Goal: Task Accomplishment & Management: Use online tool/utility

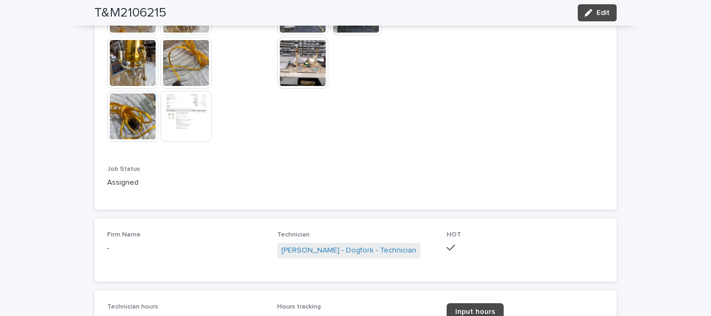
scroll to position [628, 0]
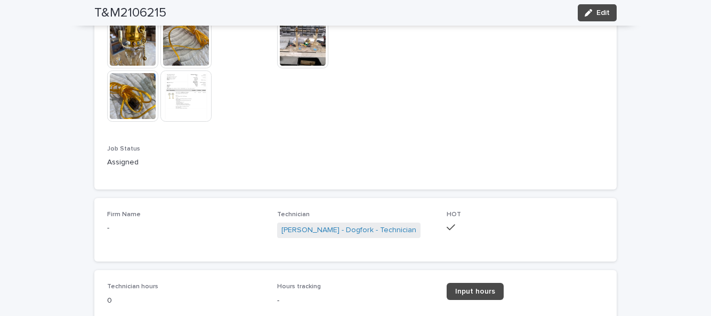
click at [480, 291] on span "Input hours" at bounding box center [475, 290] width 40 height 7
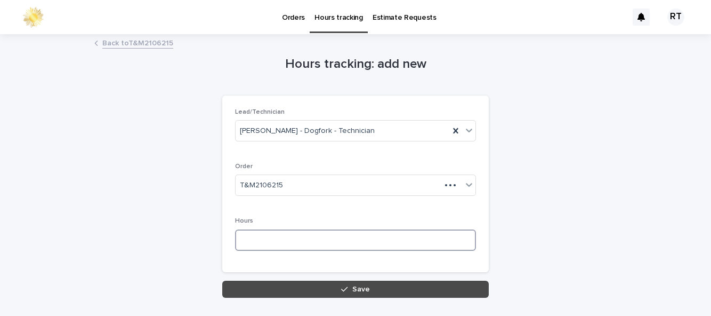
click at [263, 235] on input at bounding box center [355, 239] width 241 height 21
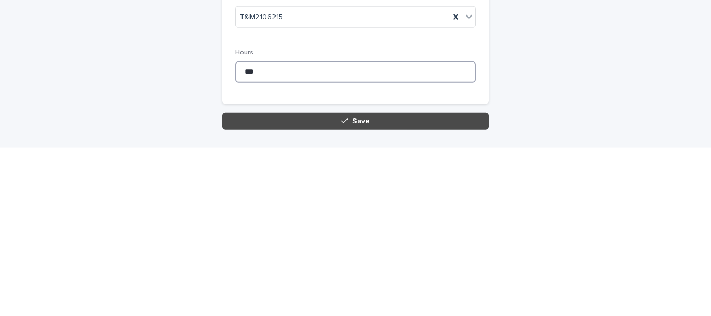
type input "***"
click at [341, 287] on button "Save" at bounding box center [355, 288] width 267 height 17
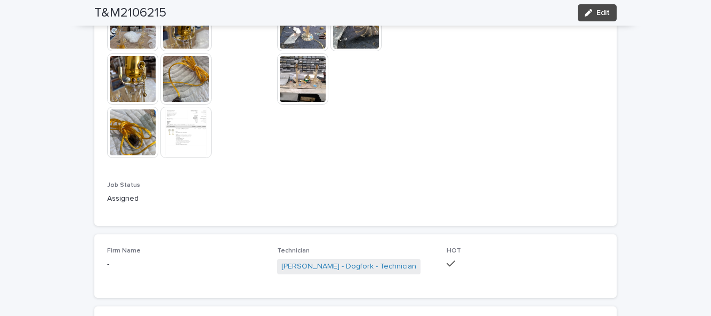
scroll to position [635, 0]
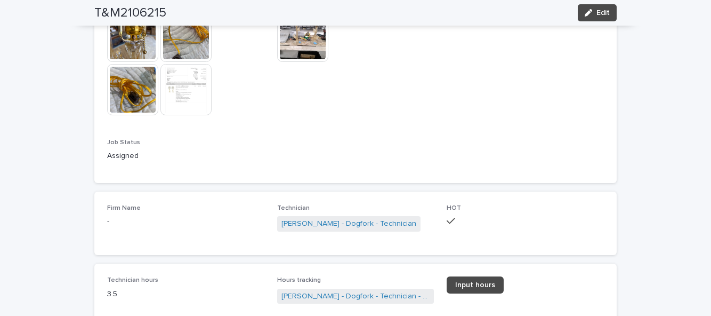
click at [600, 9] on span "Edit" at bounding box center [603, 12] width 13 height 7
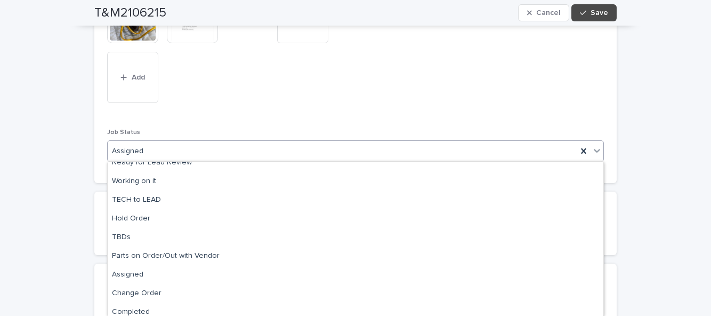
scroll to position [106, 0]
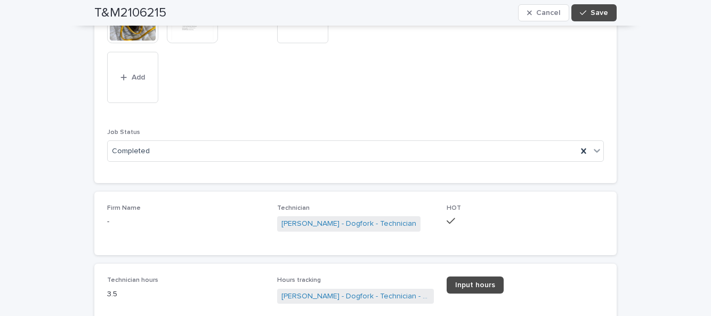
click at [614, 10] on button "Save" at bounding box center [594, 12] width 45 height 17
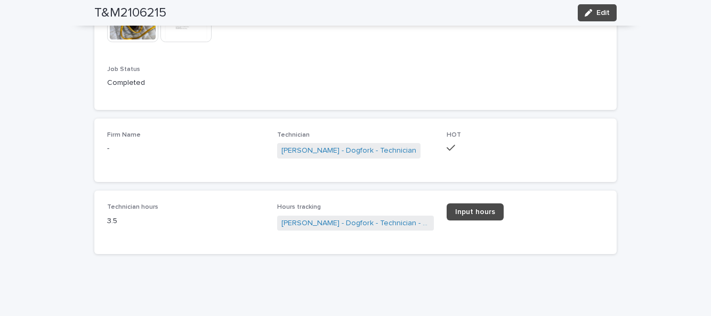
scroll to position [635, 0]
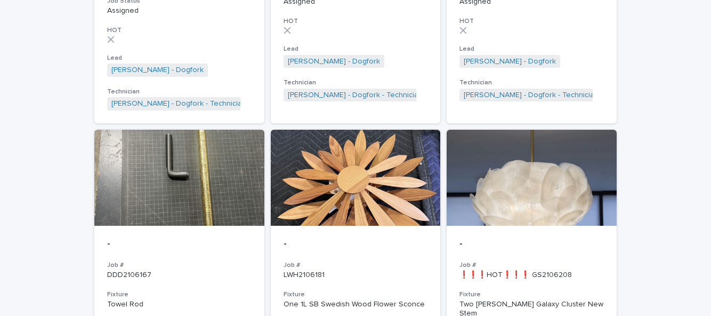
scroll to position [1022, 0]
click at [564, 270] on p "❗❗❗HOT❗❗❗ GS2106208" at bounding box center [532, 274] width 145 height 9
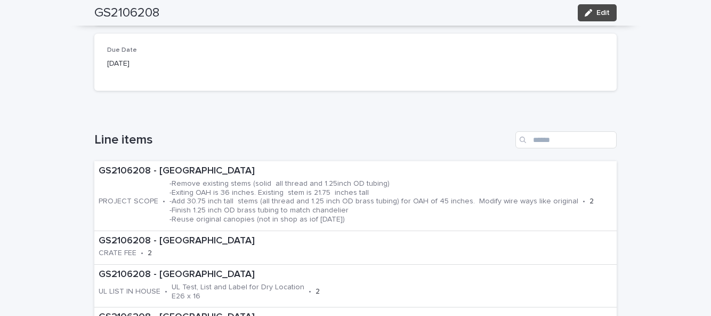
scroll to position [270, 0]
